Goal: Complete application form

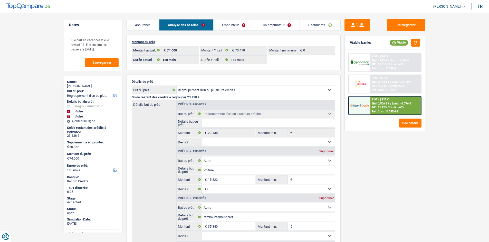
select select "refinancing"
select select "other"
select select "120"
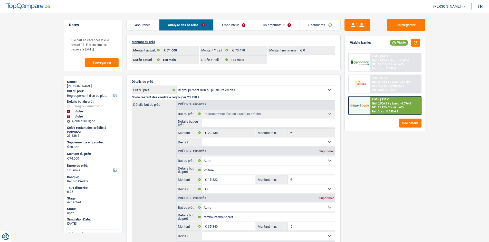
select select "120"
select select "144"
select select "refinancing"
select select "other"
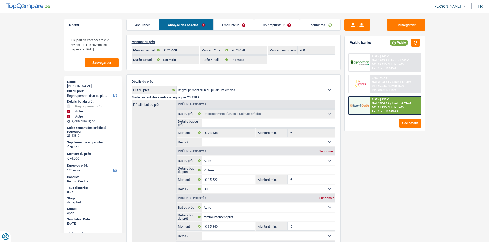
select select "yes"
select select "other"
select select "120"
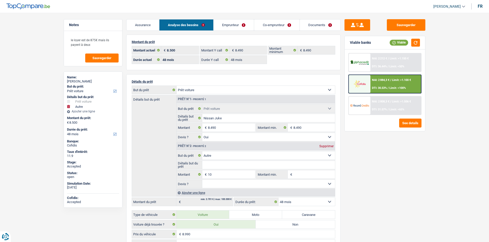
select select "car"
select select "other"
select select "48"
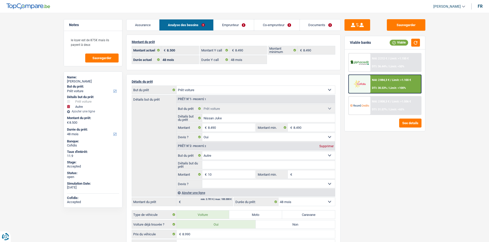
select select "48"
select select "car"
select select "yes"
select select "other"
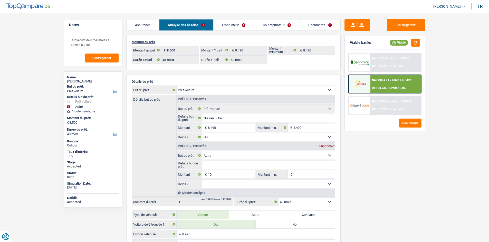
select select "48"
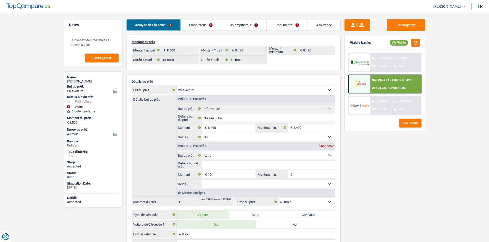
click at [296, 27] on link "Documents" at bounding box center [287, 24] width 41 height 11
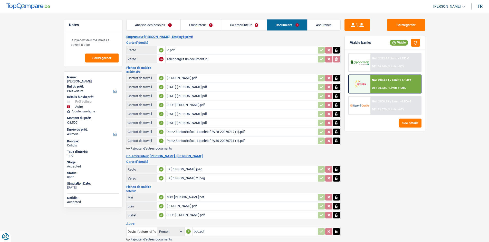
click at [250, 26] on link "Co-emprunteur" at bounding box center [243, 24] width 45 height 11
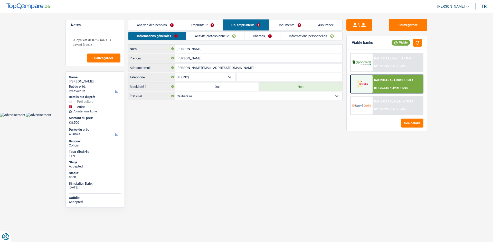
click at [206, 27] on link "Emprunteur" at bounding box center [202, 24] width 40 height 11
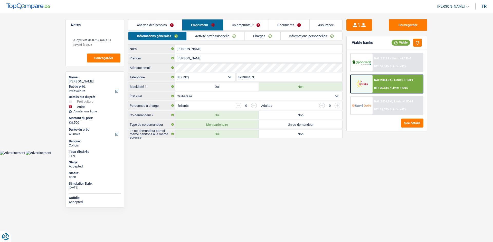
click at [273, 38] on link "Charges" at bounding box center [262, 36] width 36 height 8
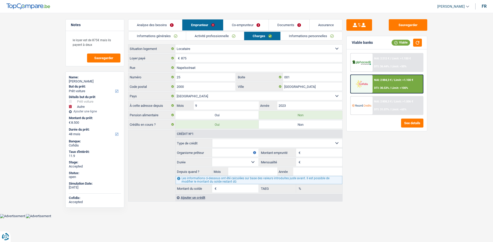
click at [164, 20] on link "Analyse des besoins" at bounding box center [155, 24] width 54 height 11
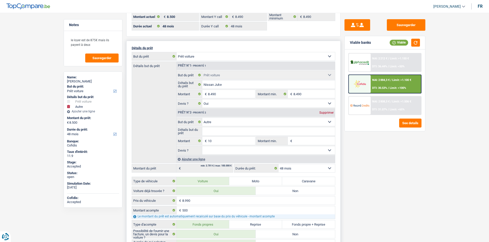
scroll to position [103, 0]
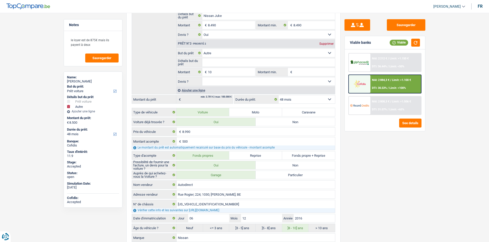
click at [91, 80] on div "[PERSON_NAME]" at bounding box center [93, 82] width 52 height 4
copy div "[PERSON_NAME]"
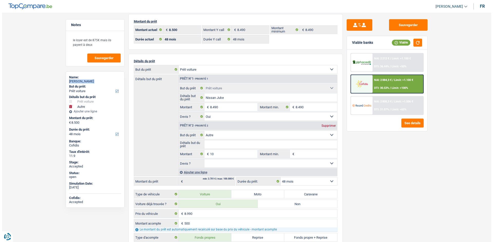
scroll to position [0, 0]
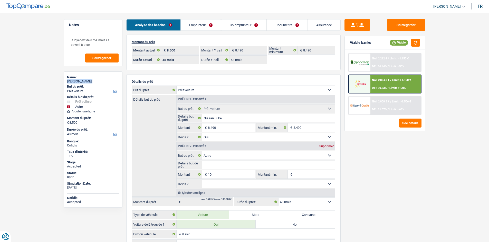
click at [251, 24] on link "Co-emprunteur" at bounding box center [243, 24] width 45 height 11
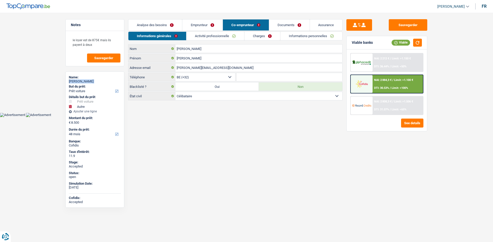
click at [223, 36] on link "Activité professionnelle" at bounding box center [215, 36] width 58 height 8
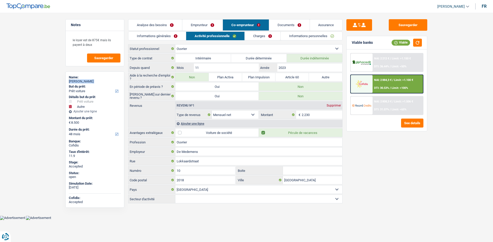
click at [252, 37] on link "Charges" at bounding box center [262, 36] width 36 height 8
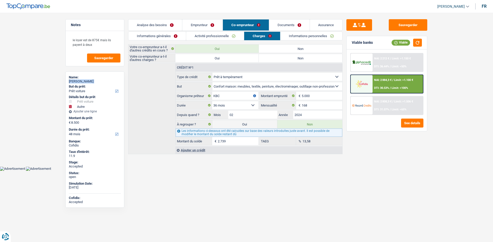
click at [282, 37] on link "Informations personnelles" at bounding box center [311, 36] width 62 height 8
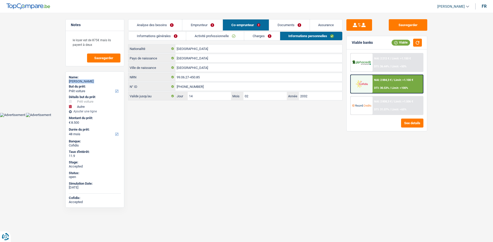
click at [179, 38] on link "Informations générales" at bounding box center [156, 36] width 57 height 8
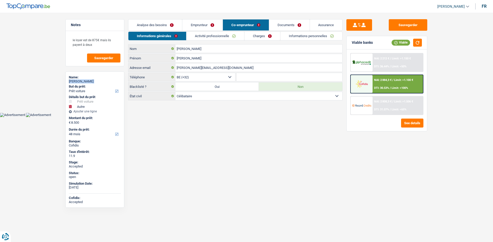
click at [194, 29] on link "Emprunteur" at bounding box center [202, 24] width 40 height 11
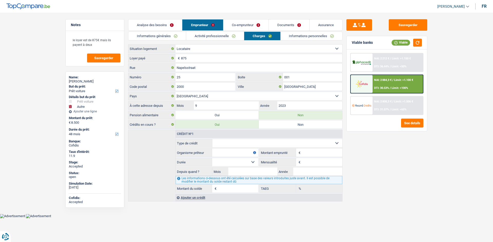
click at [229, 4] on header "[PERSON_NAME] Se déconnecter fr" at bounding box center [246, 6] width 493 height 13
click at [171, 36] on link "Informations générales" at bounding box center [156, 36] width 57 height 8
